Goal: Information Seeking & Learning: Learn about a topic

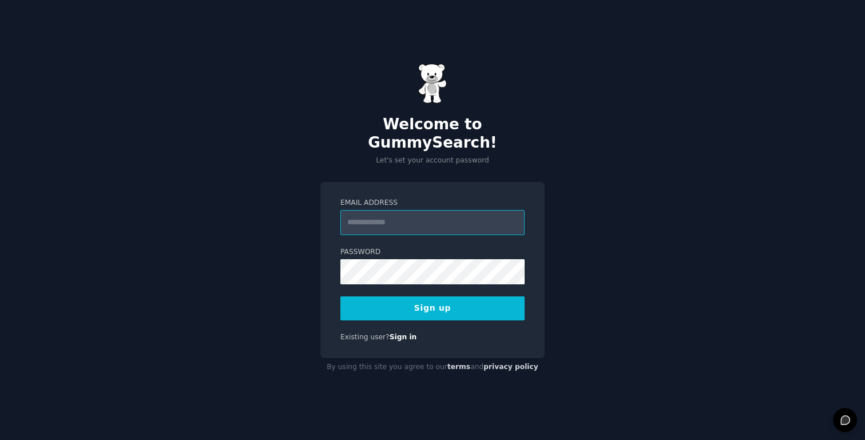
click at [462, 220] on input "Email Address" at bounding box center [432, 222] width 184 height 25
paste input "**********"
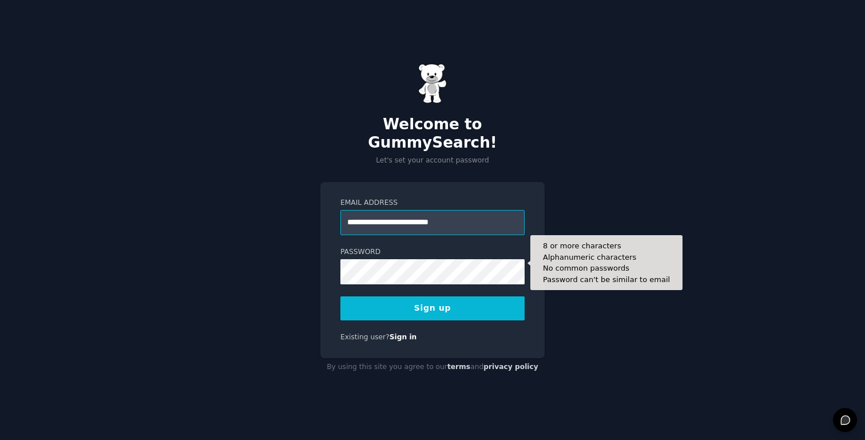
type input "**********"
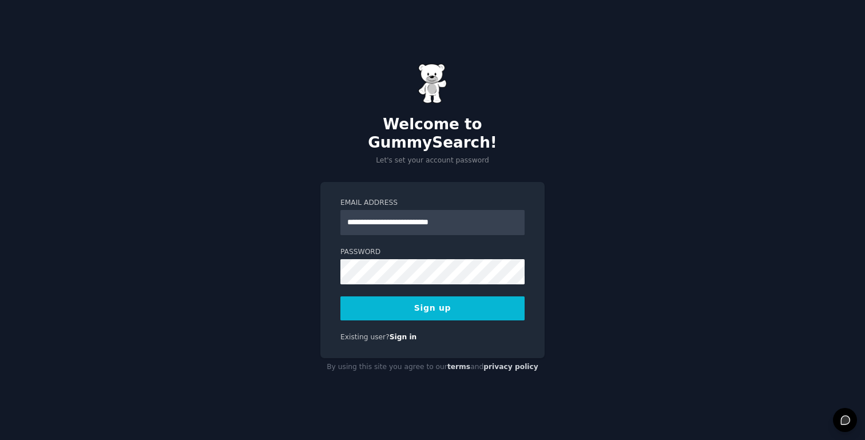
click at [442, 297] on button "Sign up" at bounding box center [432, 308] width 184 height 24
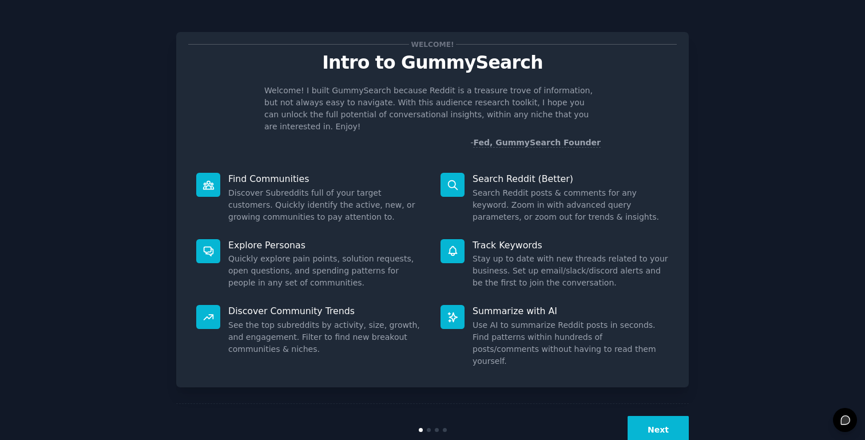
click at [660, 416] on button "Next" at bounding box center [658, 430] width 61 height 28
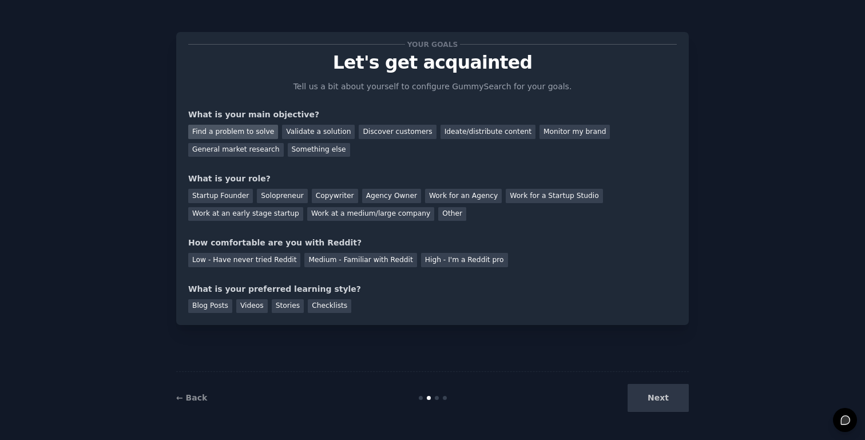
click at [247, 134] on div "Find a problem to solve" at bounding box center [233, 132] width 90 height 14
click at [332, 132] on div "Validate a solution" at bounding box center [318, 132] width 73 height 14
click at [400, 127] on div "Discover customers" at bounding box center [397, 132] width 77 height 14
click at [376, 136] on div "Discover customers" at bounding box center [397, 132] width 77 height 14
click at [249, 128] on div "Find a problem to solve" at bounding box center [233, 132] width 90 height 14
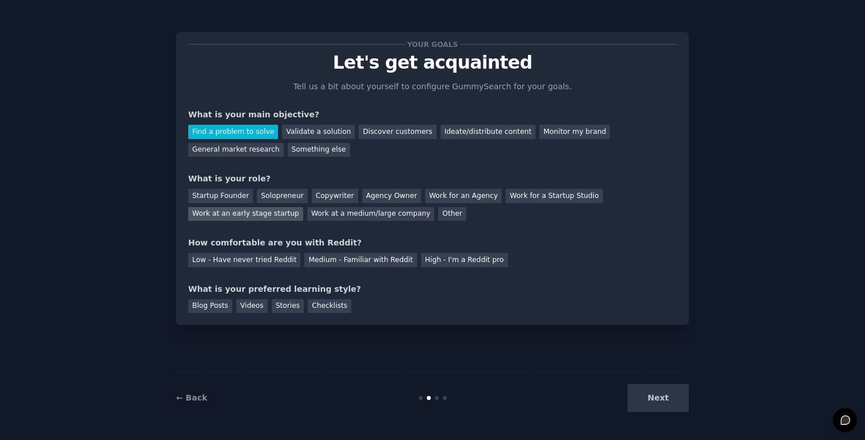
click at [230, 212] on div "Work at an early stage startup" at bounding box center [245, 214] width 115 height 14
click at [247, 263] on div "Low - Have never tried Reddit" at bounding box center [244, 260] width 112 height 14
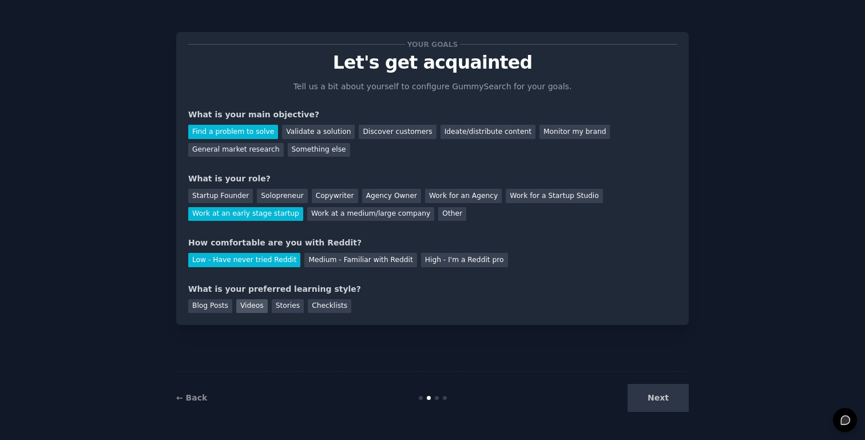
click at [255, 306] on div "Videos" at bounding box center [251, 306] width 31 height 14
click at [657, 402] on button "Next" at bounding box center [658, 398] width 61 height 28
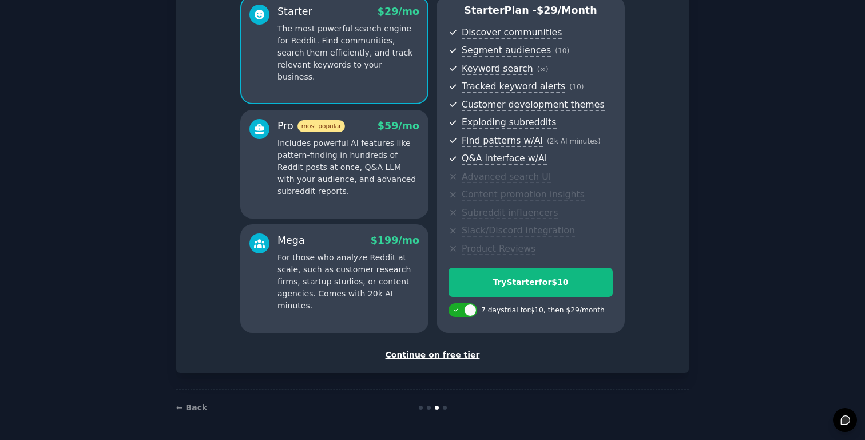
scroll to position [109, 0]
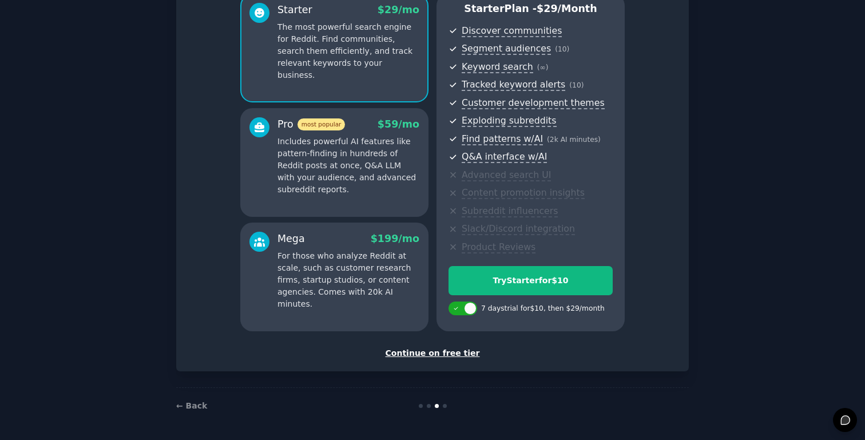
click at [408, 353] on div "Continue on free tier" at bounding box center [432, 353] width 489 height 12
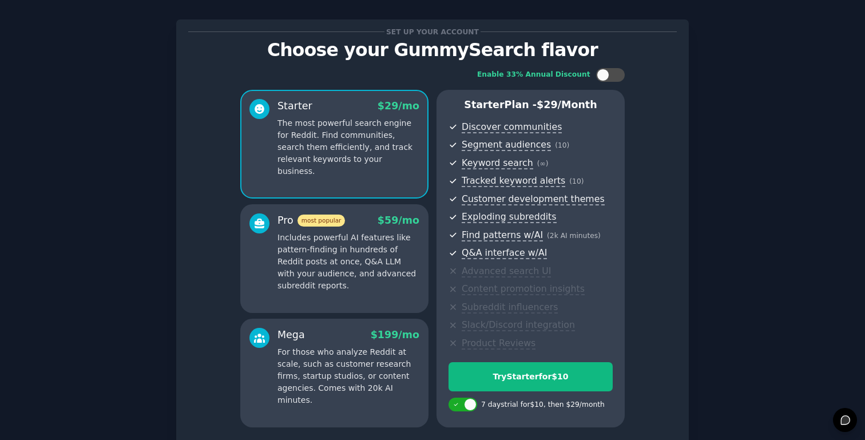
scroll to position [7, 0]
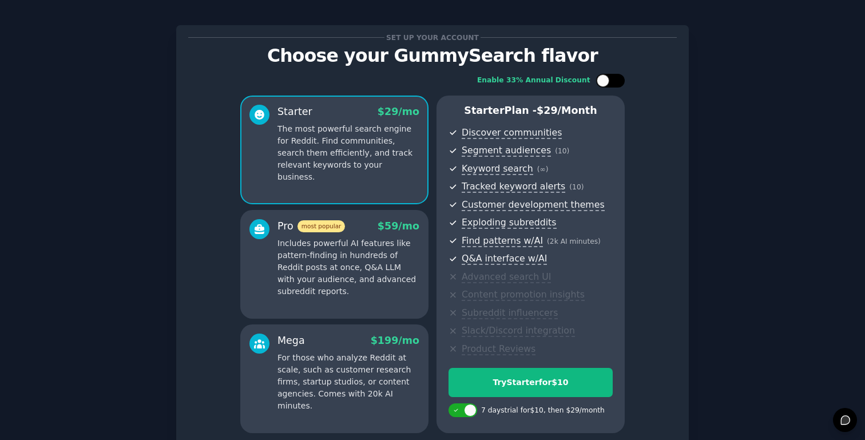
click at [597, 82] on div at bounding box center [603, 80] width 13 height 13
click at [612, 81] on div at bounding box center [618, 80] width 13 height 13
checkbox input "false"
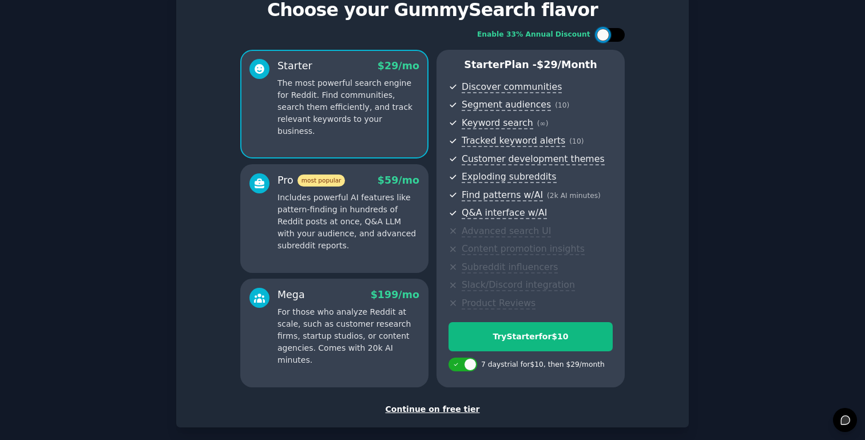
scroll to position [75, 0]
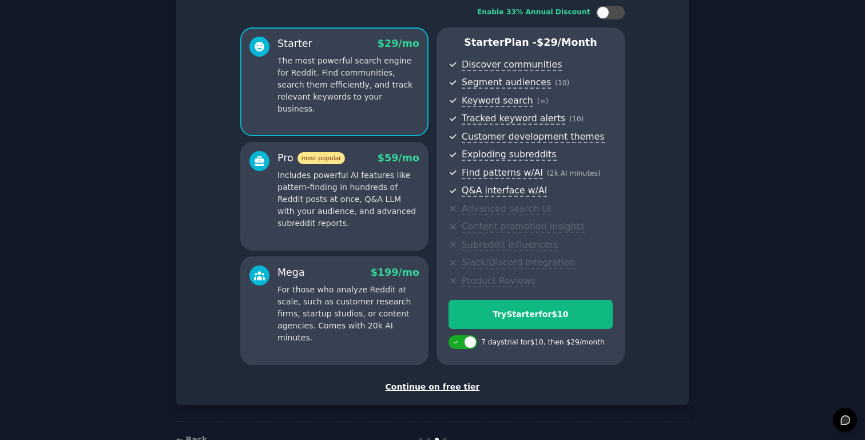
click at [452, 389] on div "Continue on free tier" at bounding box center [432, 387] width 489 height 12
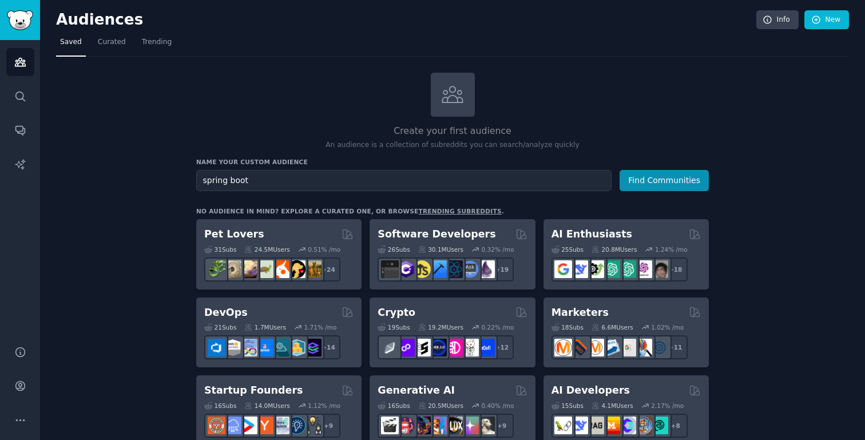
type input "spring boot"
click at [620, 170] on button "Find Communities" at bounding box center [664, 180] width 89 height 21
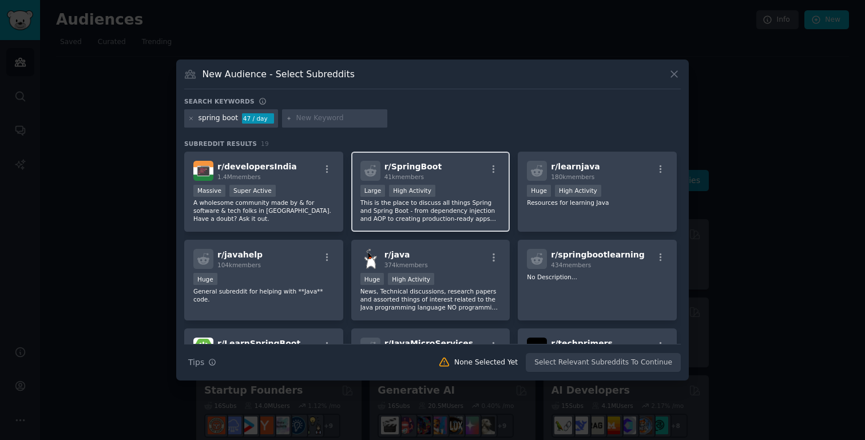
click at [452, 187] on div "Large High Activity" at bounding box center [430, 192] width 141 height 14
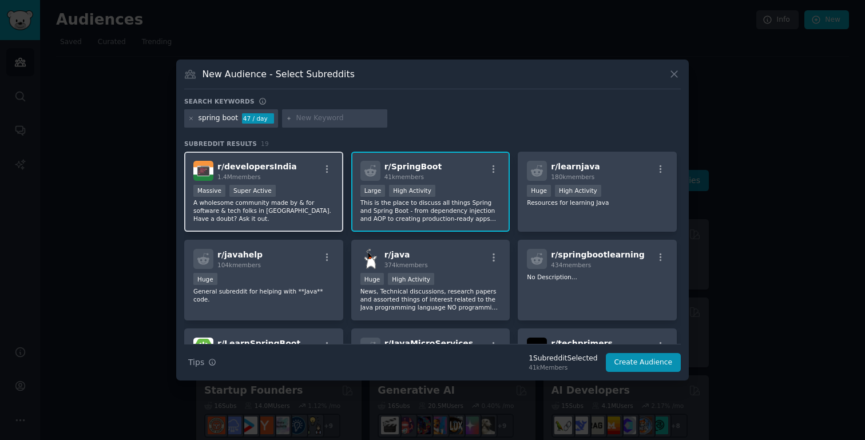
click at [300, 202] on p "A wholesome community made by & for software & tech folks in [GEOGRAPHIC_DATA].…" at bounding box center [263, 211] width 141 height 24
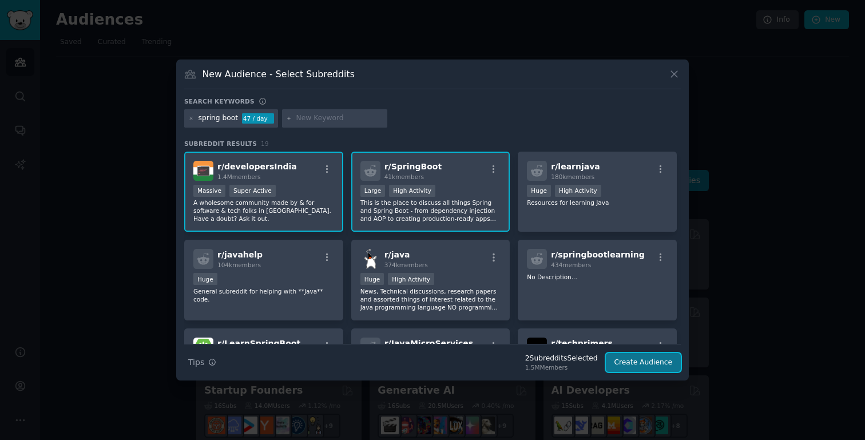
click at [639, 366] on button "Create Audience" at bounding box center [644, 362] width 76 height 19
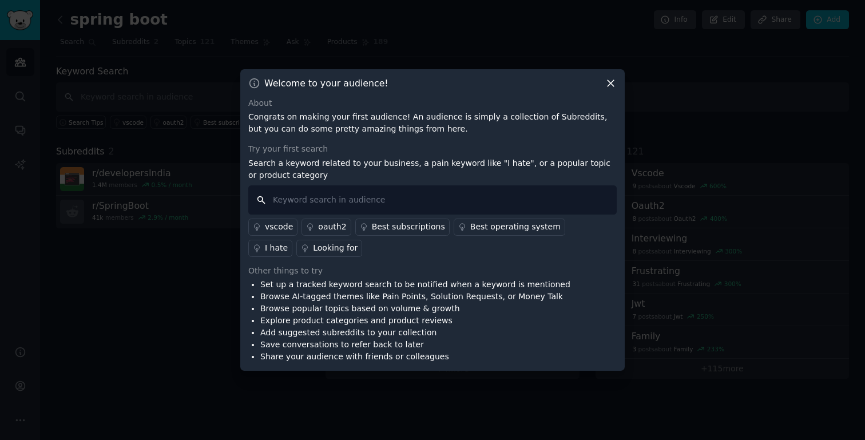
click at [585, 207] on input "text" at bounding box center [432, 199] width 368 height 29
click at [442, 211] on input "text" at bounding box center [432, 199] width 368 height 29
type input "spring,"
click at [313, 252] on div "Looking for" at bounding box center [335, 248] width 45 height 12
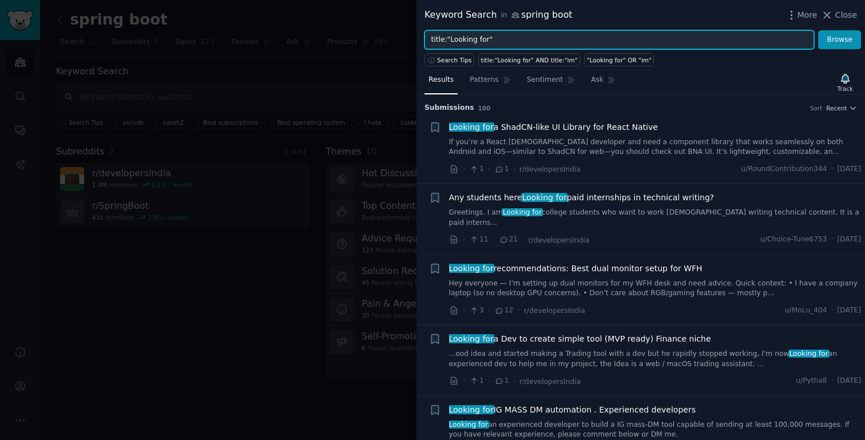
drag, startPoint x: 450, startPoint y: 39, endPoint x: 486, endPoint y: 42, distance: 35.6
click at [486, 42] on input "title:"Looking for"" at bounding box center [620, 39] width 390 height 19
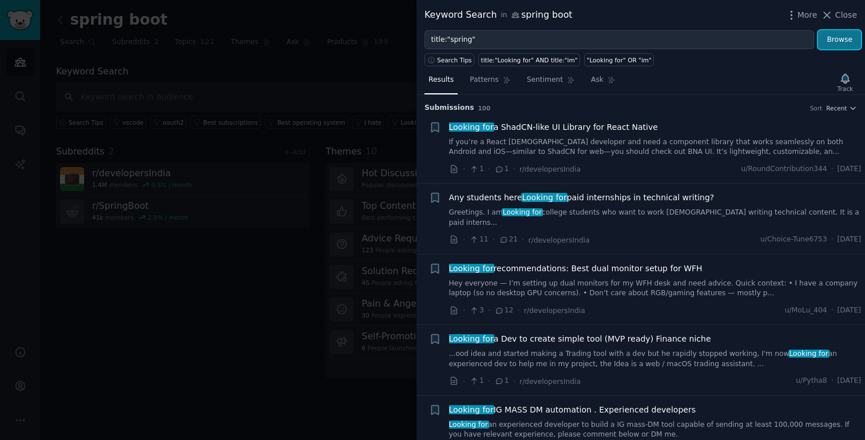
click at [851, 34] on button "Browse" at bounding box center [839, 39] width 43 height 19
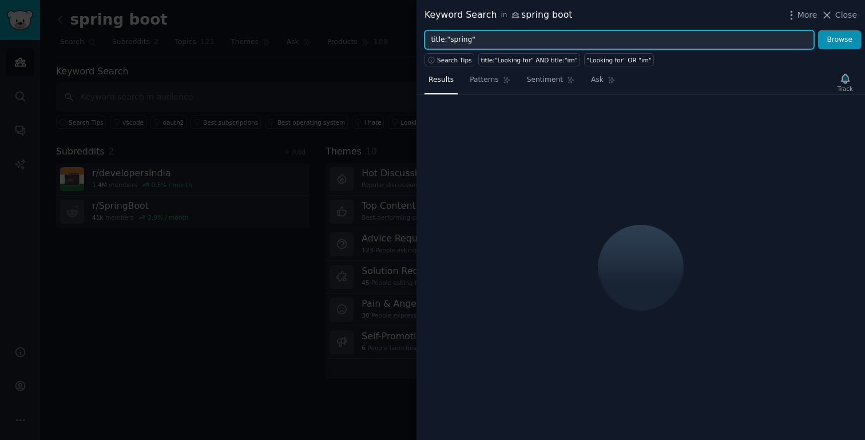
drag, startPoint x: 470, startPoint y: 38, endPoint x: 450, endPoint y: 38, distance: 20.0
click at [450, 38] on input "title:"spring"" at bounding box center [620, 39] width 390 height 19
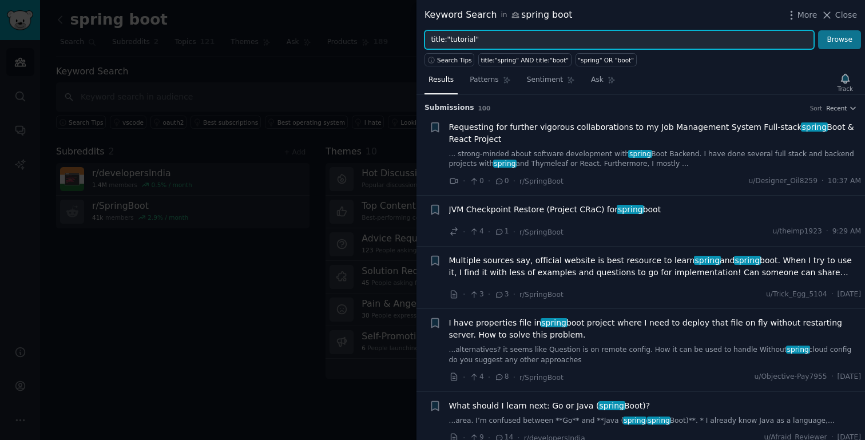
type input "title:"tutorial""
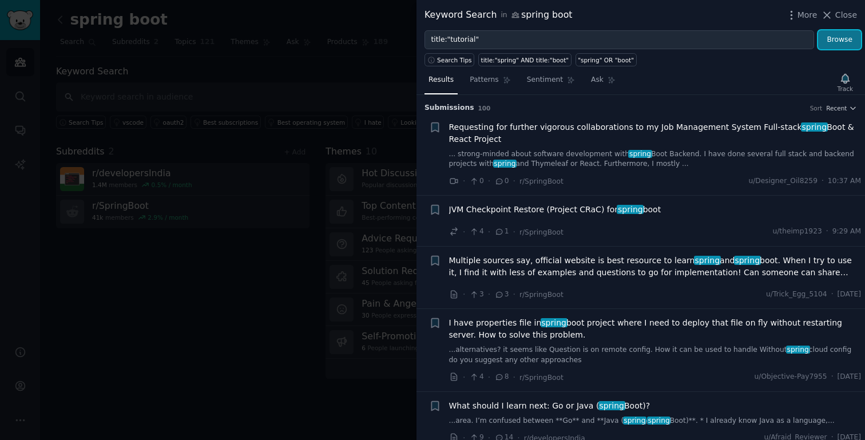
click at [832, 36] on button "Browse" at bounding box center [839, 39] width 43 height 19
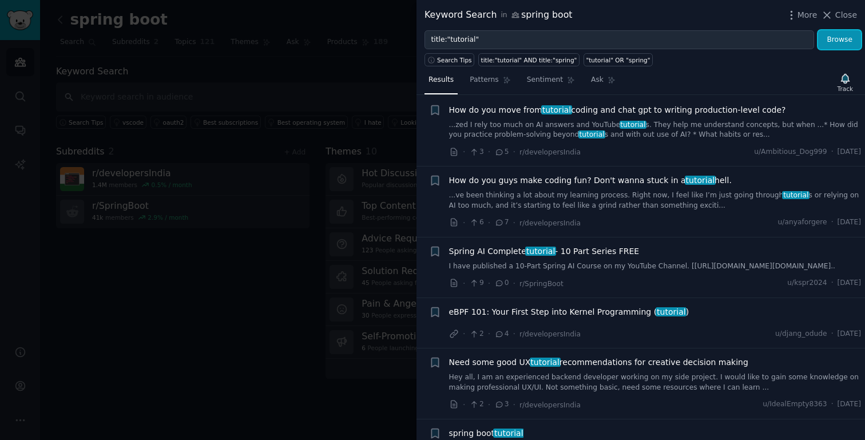
scroll to position [32, 0]
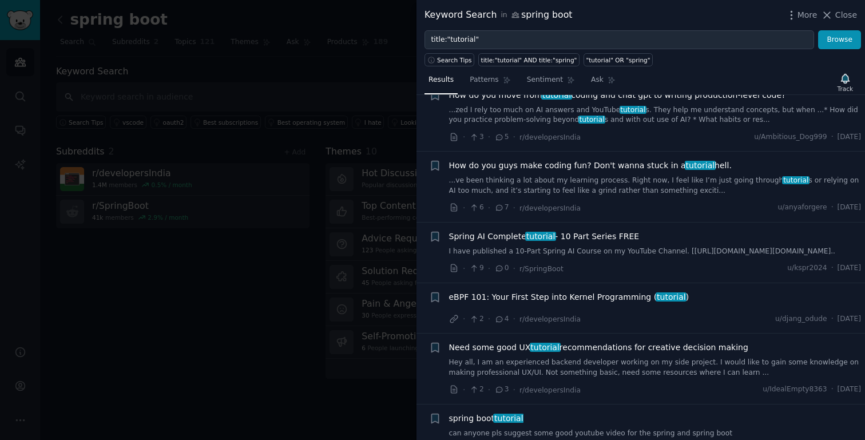
click at [545, 233] on span "tutorial" at bounding box center [540, 236] width 31 height 9
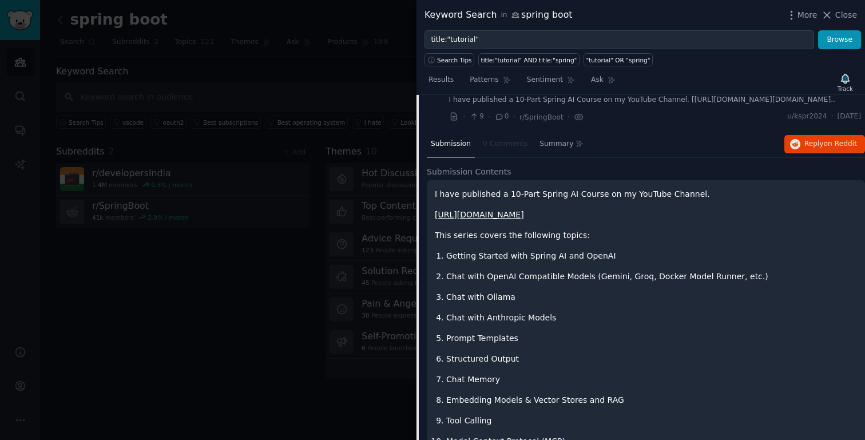
scroll to position [184, 0]
click at [524, 219] on link "[URL][DOMAIN_NAME]" at bounding box center [479, 213] width 89 height 9
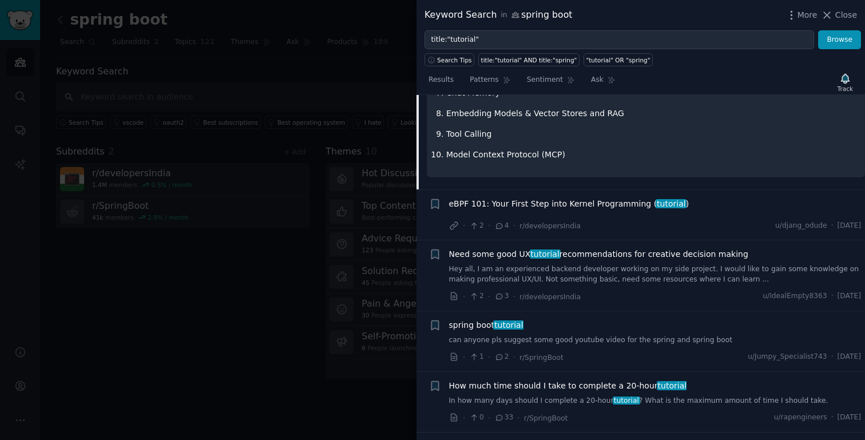
scroll to position [482, 0]
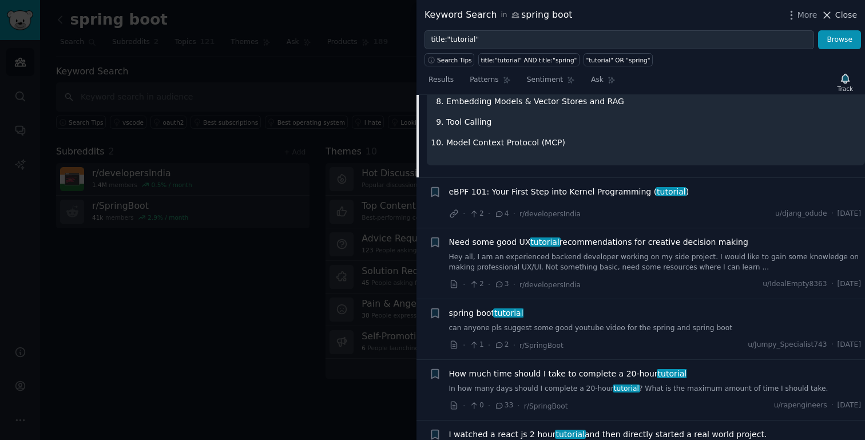
click at [836, 14] on span "Close" at bounding box center [846, 15] width 22 height 12
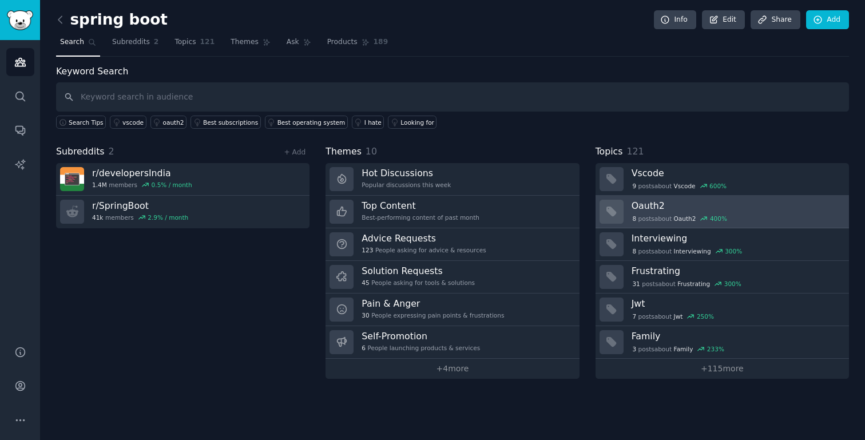
click at [676, 220] on span "Oauth2" at bounding box center [685, 219] width 22 height 8
